Goal: Information Seeking & Learning: Learn about a topic

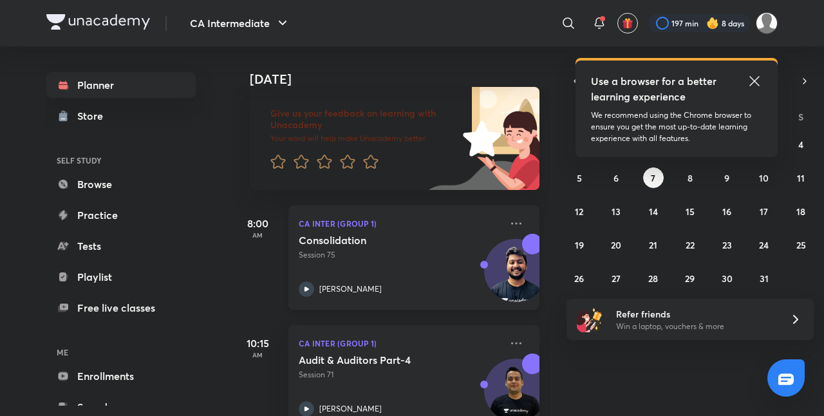
scroll to position [76, 0]
click at [750, 82] on icon at bounding box center [754, 80] width 15 height 15
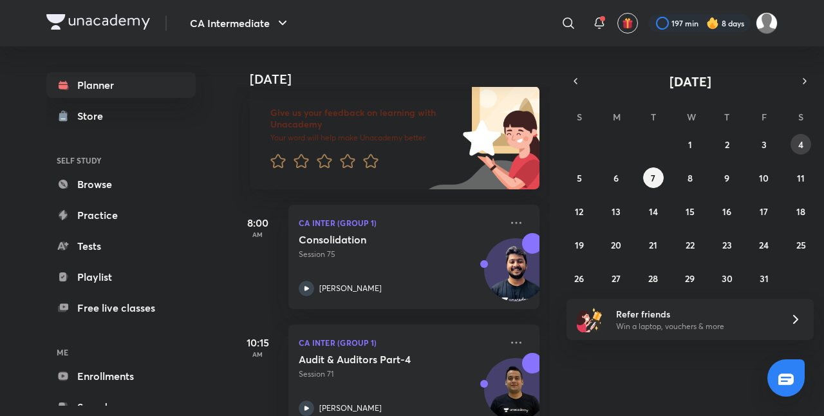
click at [809, 140] on button "4" at bounding box center [800, 144] width 21 height 21
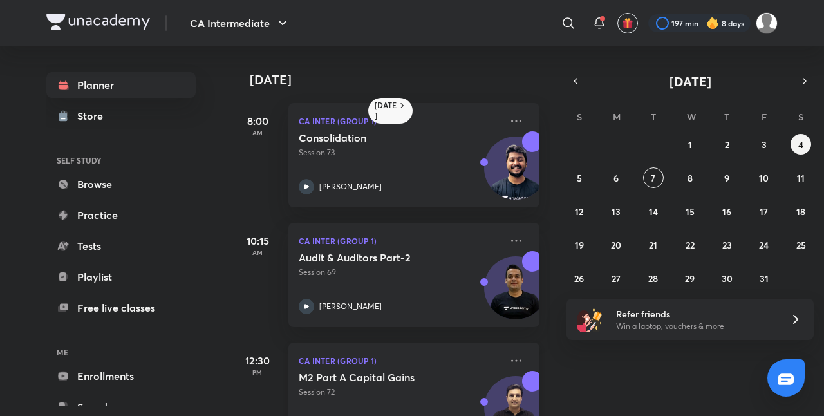
click at [414, 371] on h5 "M2 Part A Capital Gains" at bounding box center [379, 377] width 160 height 13
click at [24, 386] on div "CA Intermediate ​ 197 min 8 days Planner Store SELF STUDY Browse Practice Tests…" at bounding box center [412, 208] width 824 height 416
click at [579, 82] on icon "button" at bounding box center [575, 81] width 10 height 12
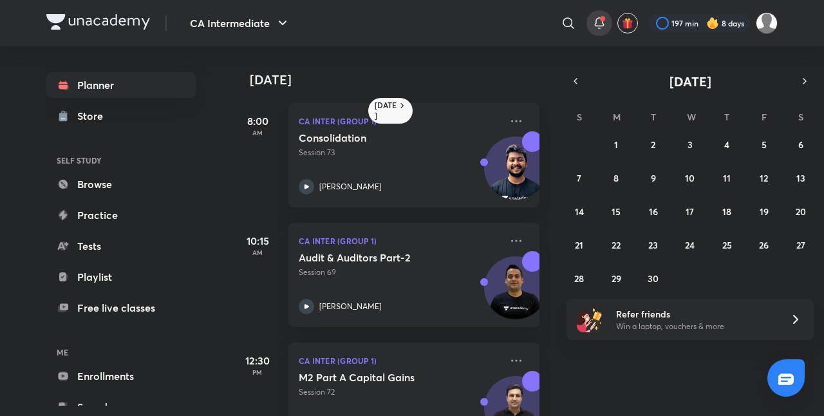
click at [593, 25] on icon at bounding box center [598, 22] width 15 height 15
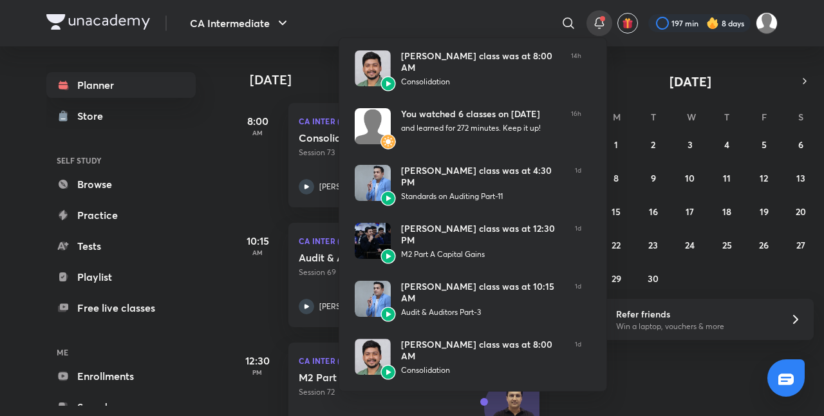
scroll to position [228, 0]
click at [227, 286] on div at bounding box center [412, 208] width 824 height 416
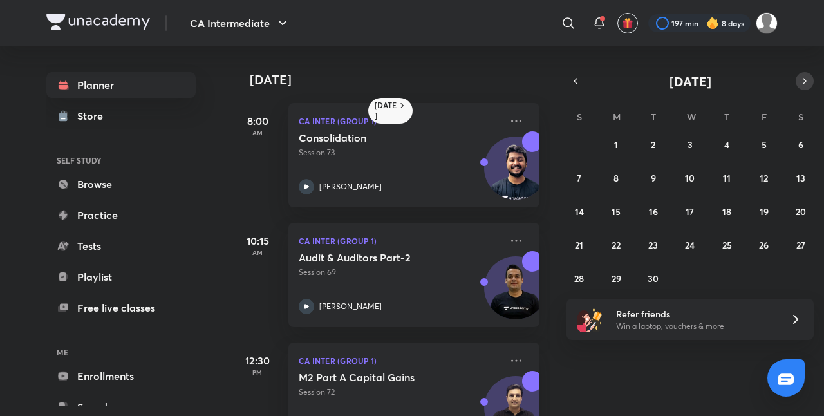
click at [800, 77] on icon "button" at bounding box center [804, 81] width 10 height 12
click at [577, 176] on abbr "5" at bounding box center [579, 178] width 5 height 12
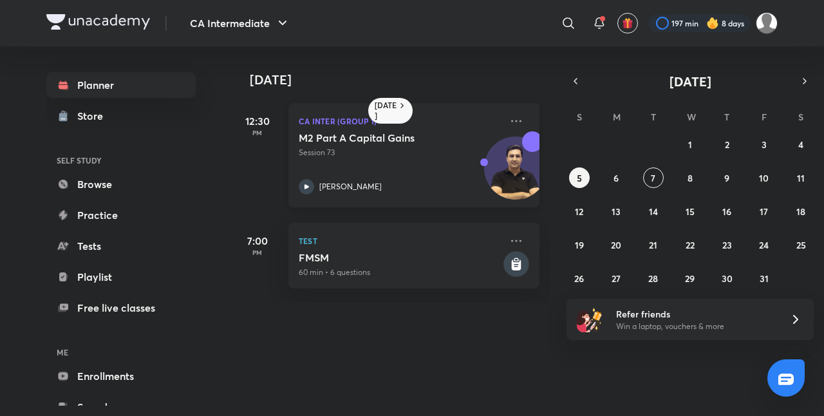
click at [393, 165] on div "M2 Part A Capital Gains Session 73 [PERSON_NAME]" at bounding box center [400, 162] width 202 height 63
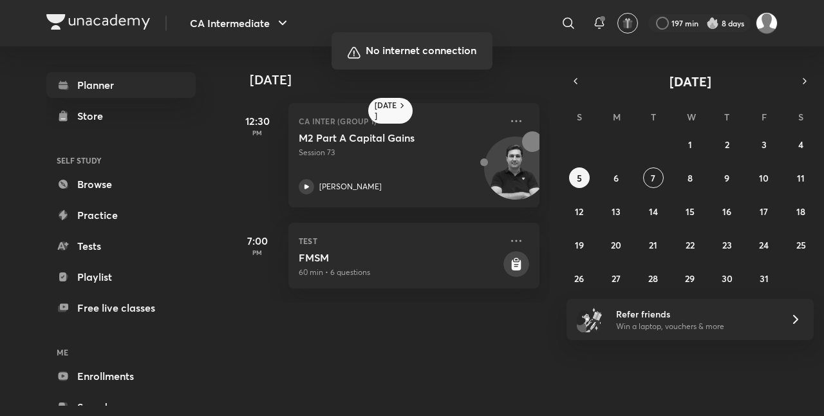
click at [526, 211] on div at bounding box center [412, 208] width 824 height 416
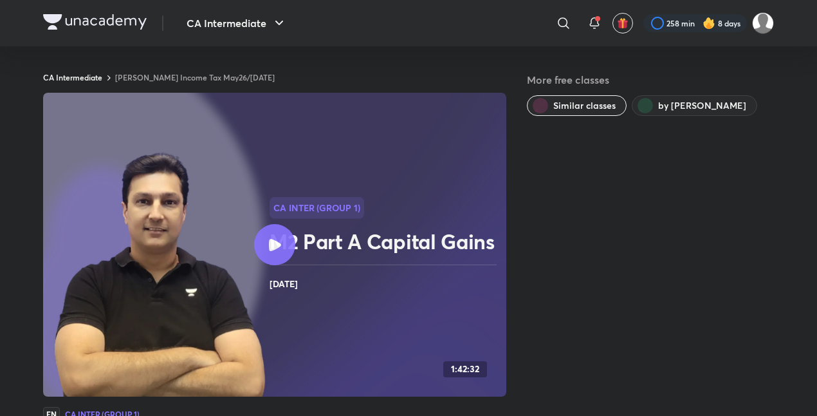
click at [263, 260] on div at bounding box center [274, 244] width 41 height 41
